Goal: Find specific fact

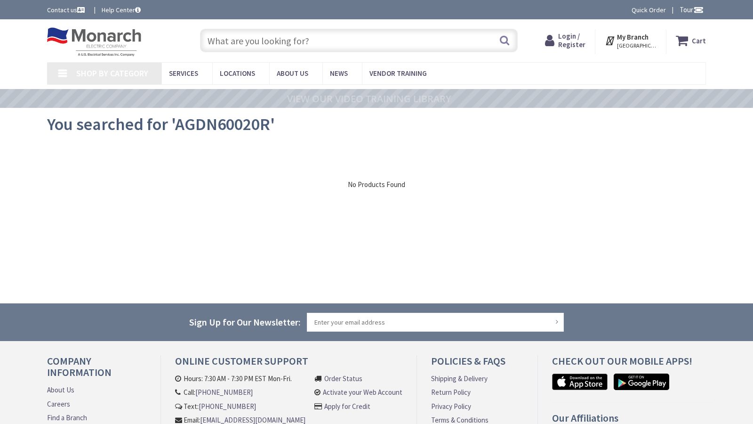
type input "Capitol Ave SE, Atlanta, GA 30334, USA"
